Goal: Information Seeking & Learning: Learn about a topic

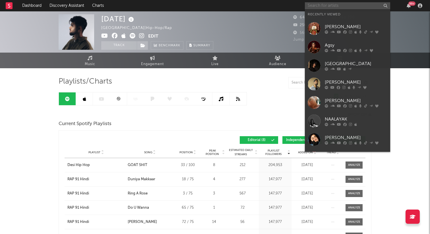
click at [329, 7] on input "text" at bounding box center [347, 5] width 85 height 7
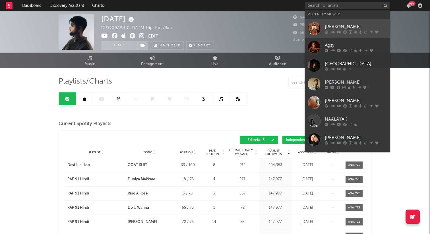
click at [332, 26] on div "[PERSON_NAME]" at bounding box center [355, 26] width 63 height 7
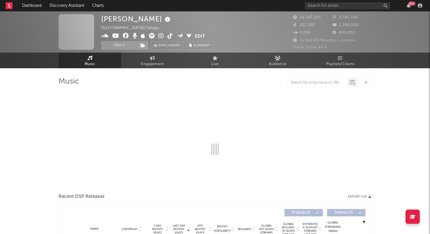
select select "6m"
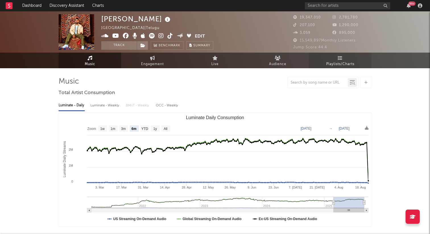
click at [342, 68] on link "Playlists/Charts" at bounding box center [340, 61] width 63 height 16
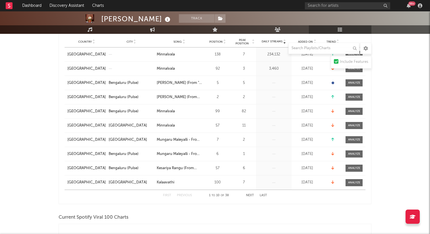
scroll to position [113, 0]
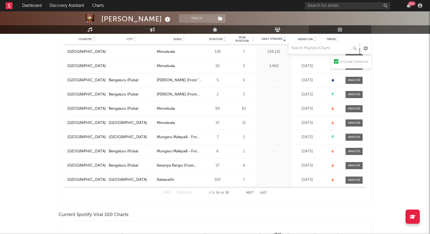
click at [250, 192] on button "Next" at bounding box center [250, 192] width 8 height 3
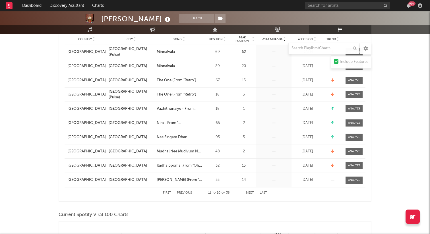
click at [253, 193] on button "Next" at bounding box center [250, 192] width 8 height 3
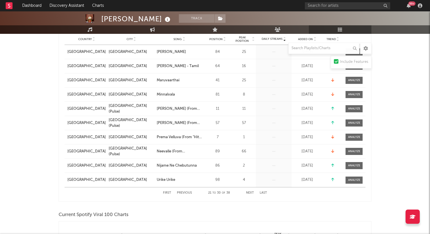
click at [248, 191] on button "Next" at bounding box center [250, 192] width 8 height 3
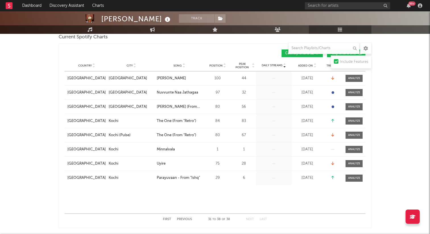
scroll to position [0, 0]
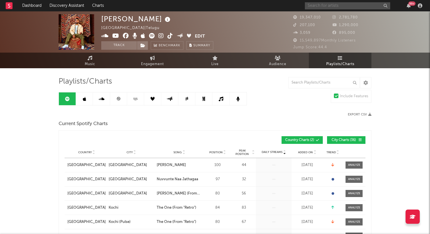
click at [310, 4] on input "text" at bounding box center [347, 5] width 85 height 7
click at [319, 6] on input "text" at bounding box center [347, 5] width 85 height 7
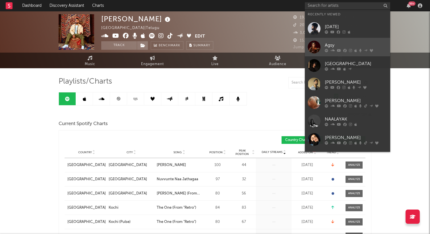
click at [341, 43] on div "Agsy" at bounding box center [355, 45] width 63 height 7
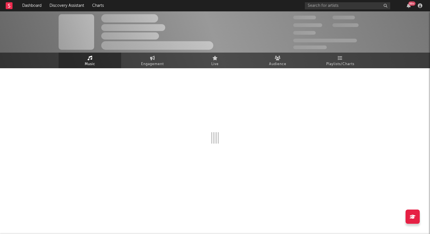
select select "6m"
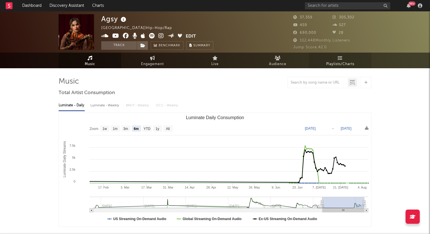
click at [344, 62] on span "Playlists/Charts" at bounding box center [340, 64] width 28 height 7
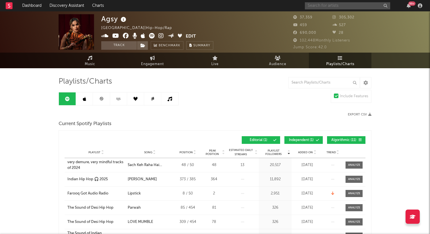
click at [339, 9] on input "text" at bounding box center [347, 5] width 85 height 7
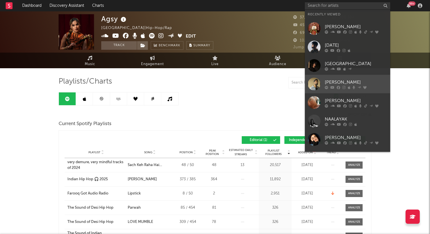
click at [355, 85] on div "[PERSON_NAME]" at bounding box center [355, 82] width 63 height 7
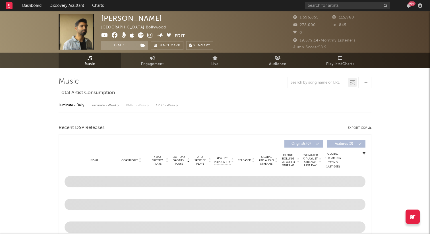
select select "6m"
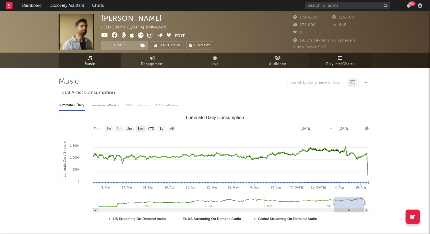
select select "6m"
click at [340, 54] on link "Playlists/Charts" at bounding box center [340, 61] width 63 height 16
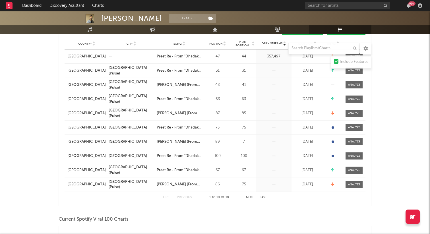
scroll to position [120, 0]
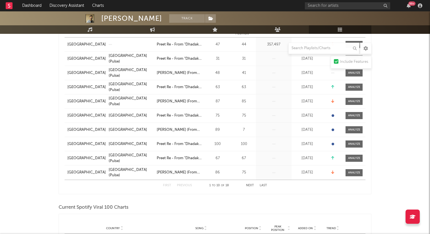
click at [251, 184] on button "Next" at bounding box center [250, 185] width 8 height 3
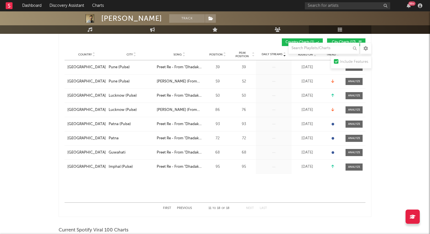
scroll to position [0, 0]
